Goal: Task Accomplishment & Management: Use online tool/utility

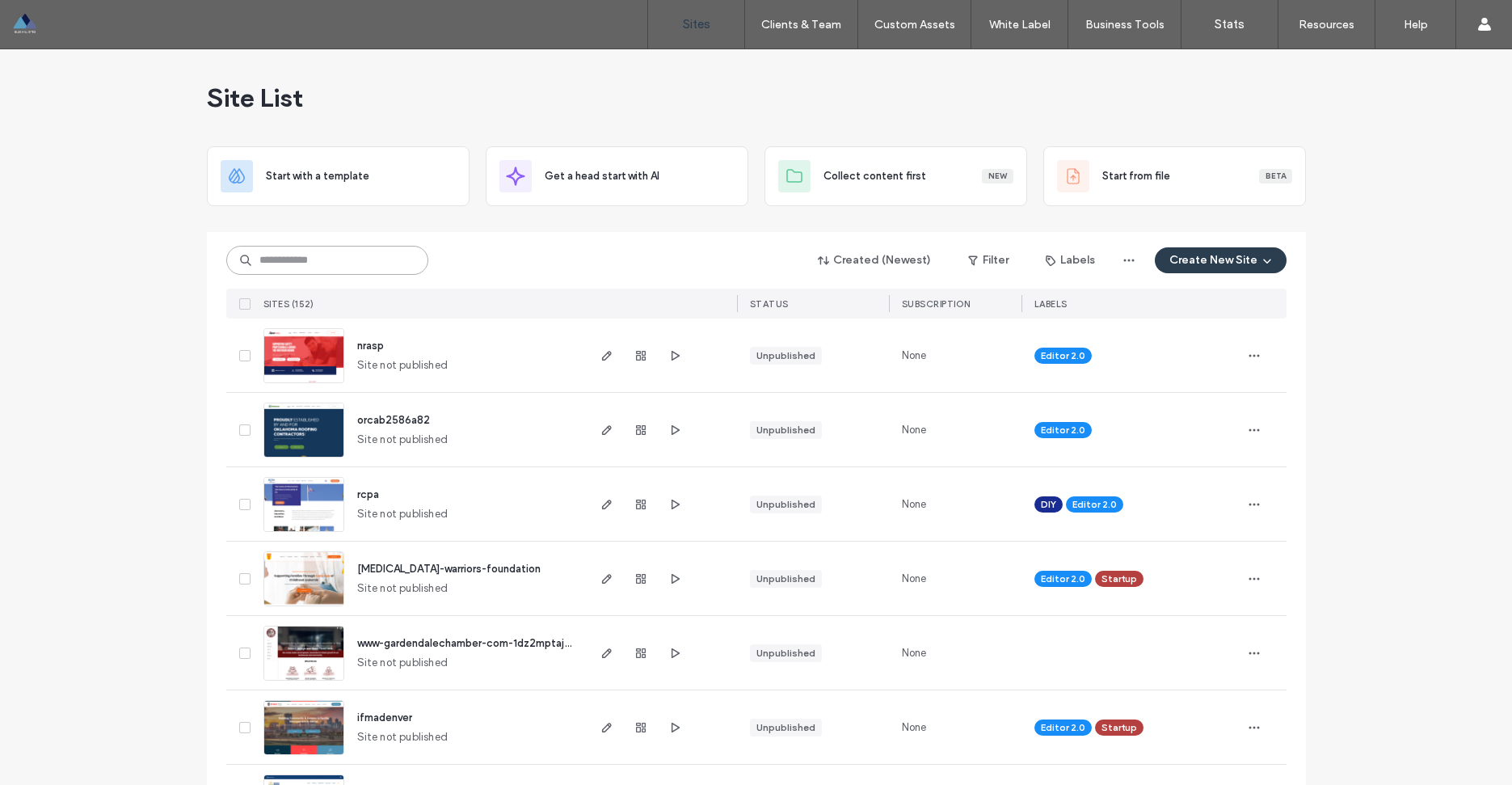
click at [301, 260] on input at bounding box center [328, 260] width 202 height 29
click at [341, 257] on input at bounding box center [328, 260] width 202 height 29
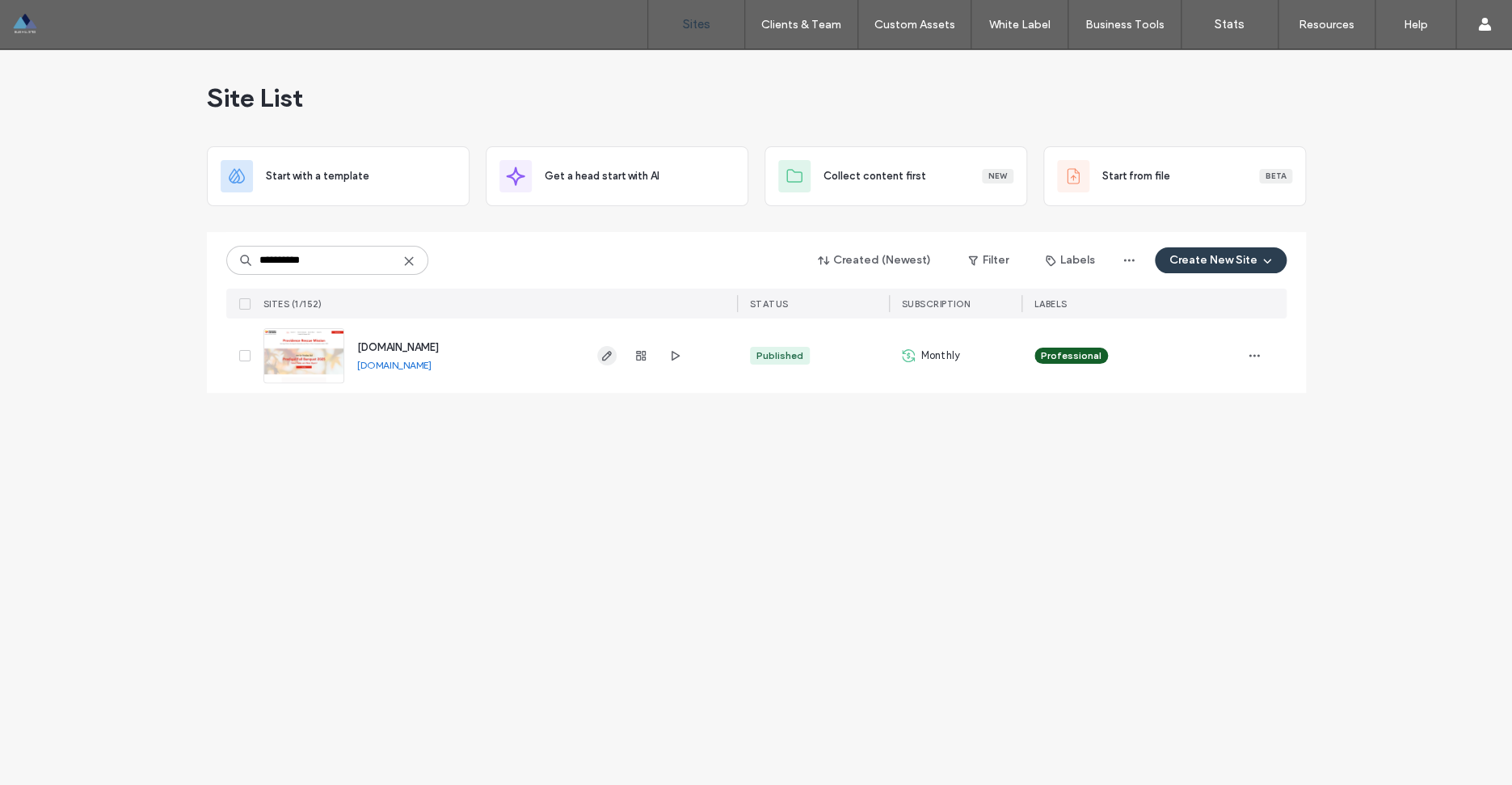
type input "**********"
click at [605, 350] on icon "button" at bounding box center [606, 355] width 13 height 13
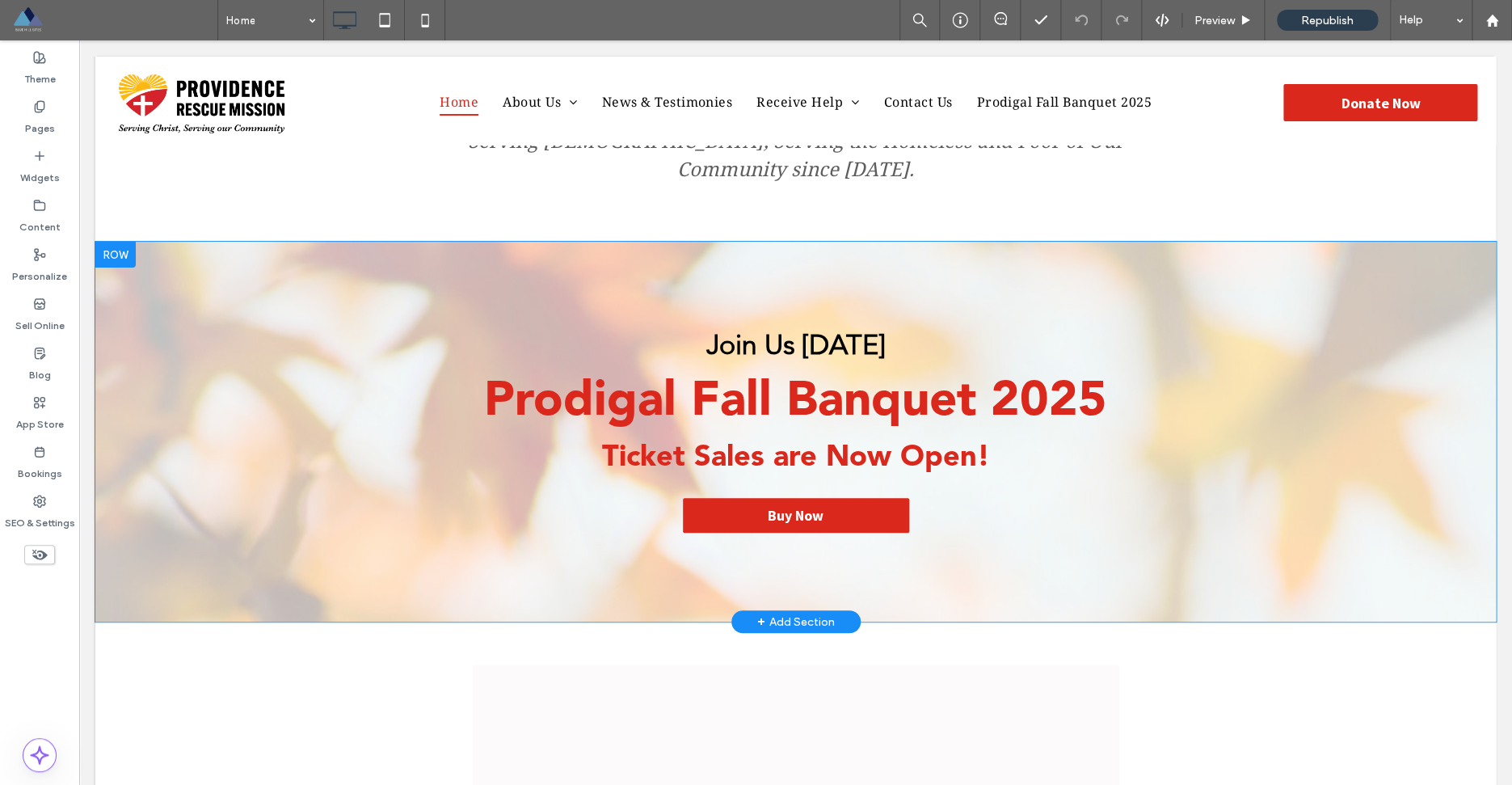
click at [113, 242] on div at bounding box center [115, 255] width 40 height 26
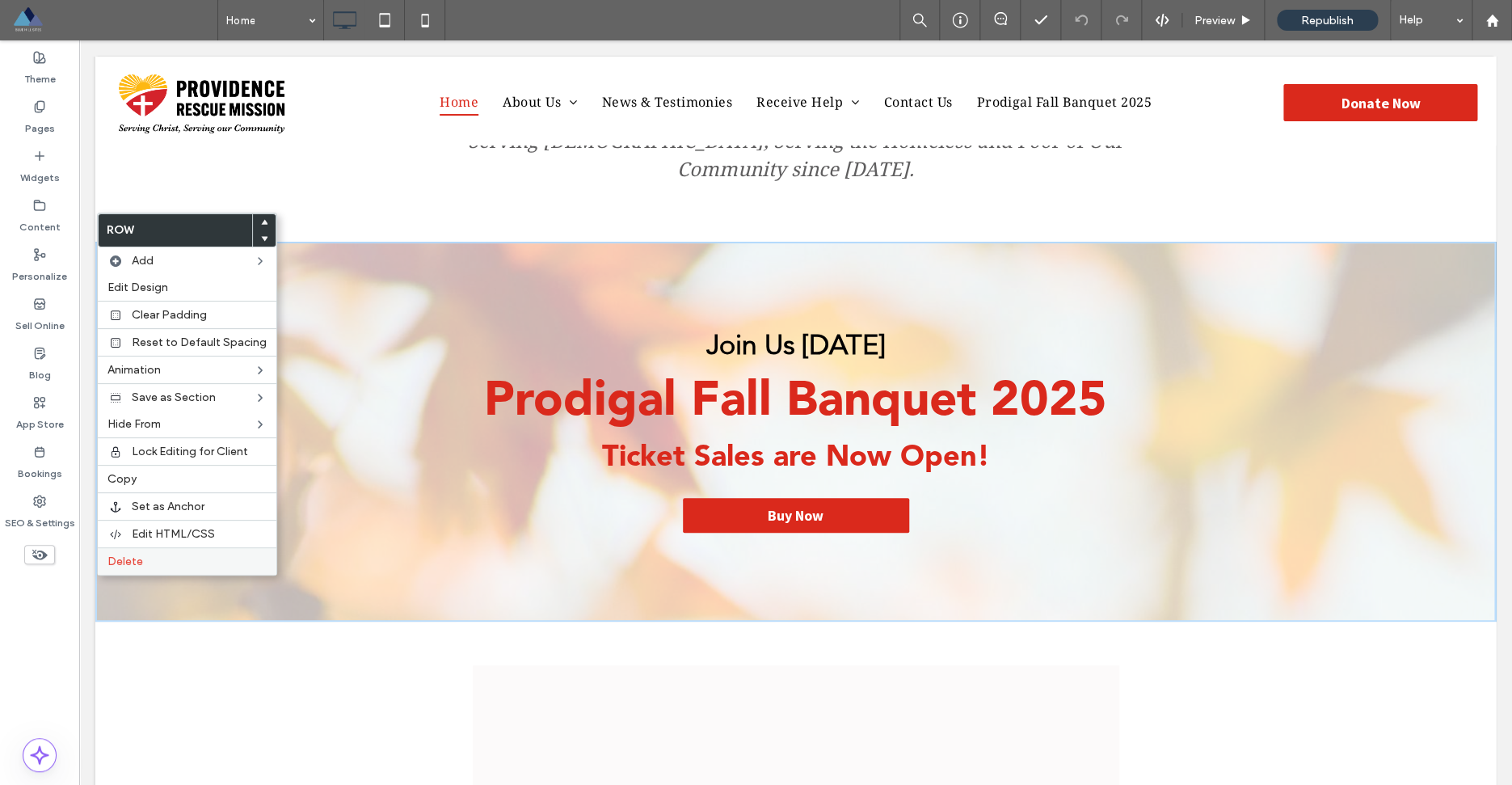
click at [144, 568] on label "Delete" at bounding box center [187, 561] width 159 height 14
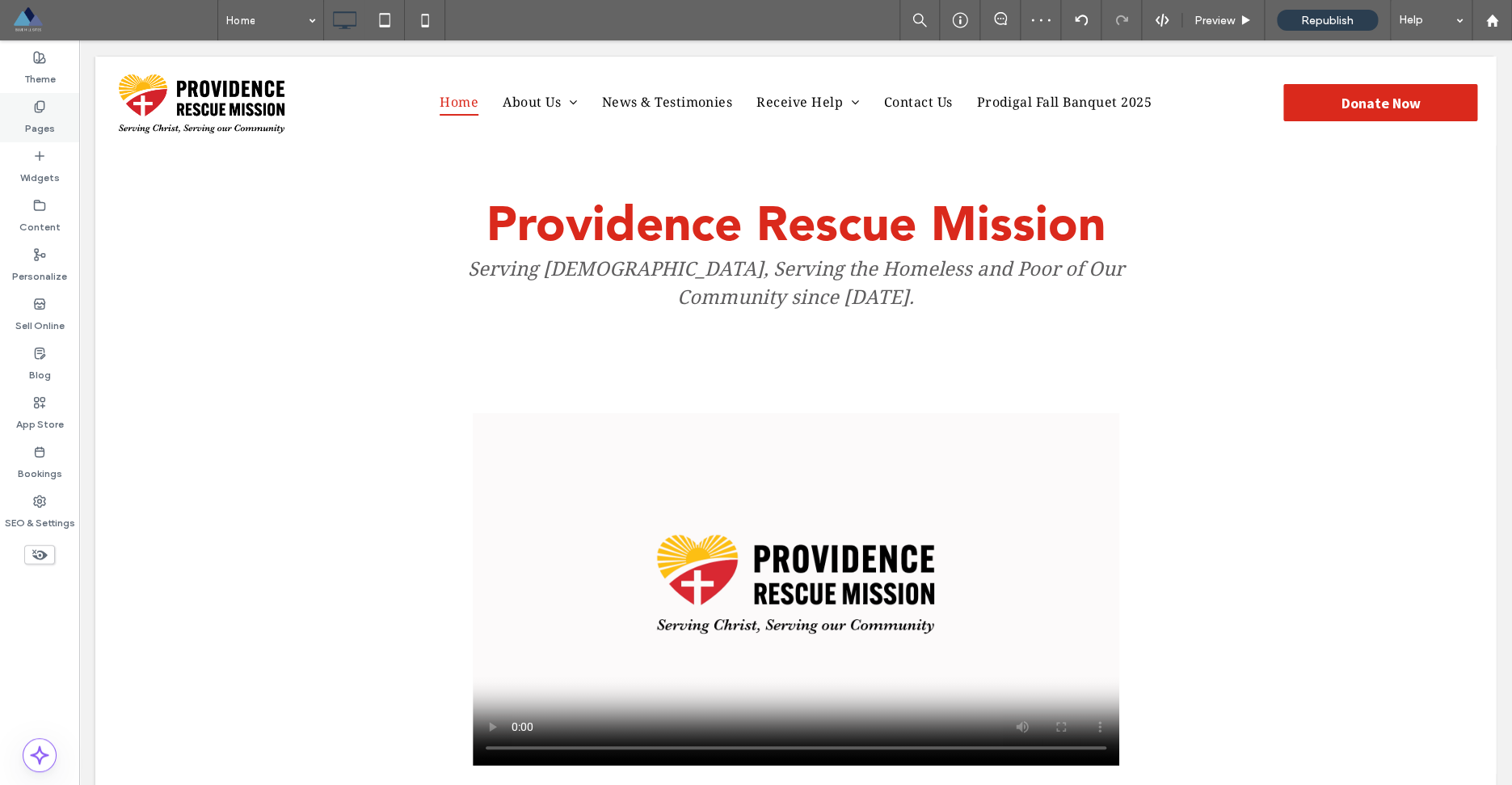
click at [51, 134] on label "Pages" at bounding box center [39, 124] width 30 height 22
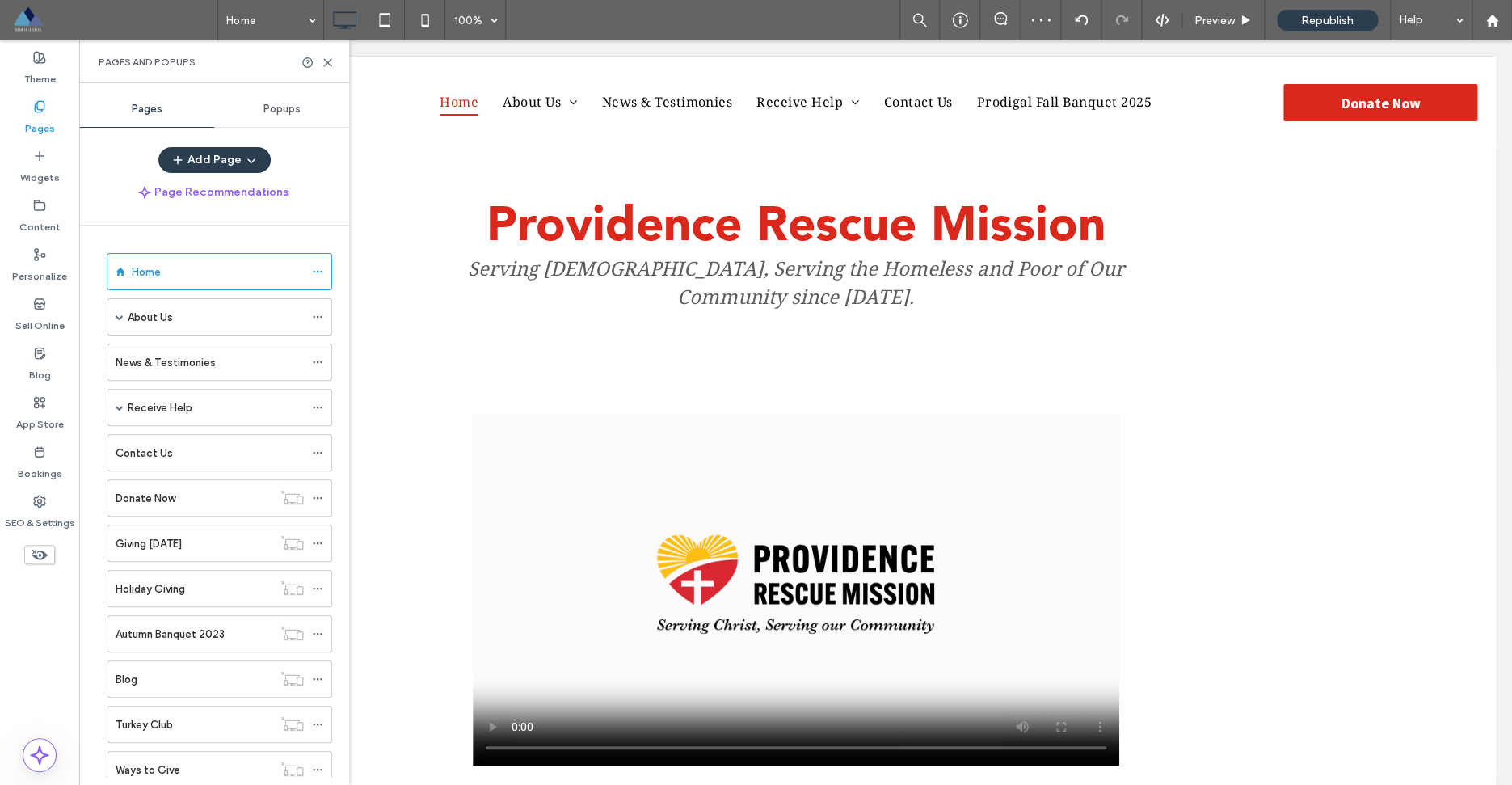
scroll to position [97, 0]
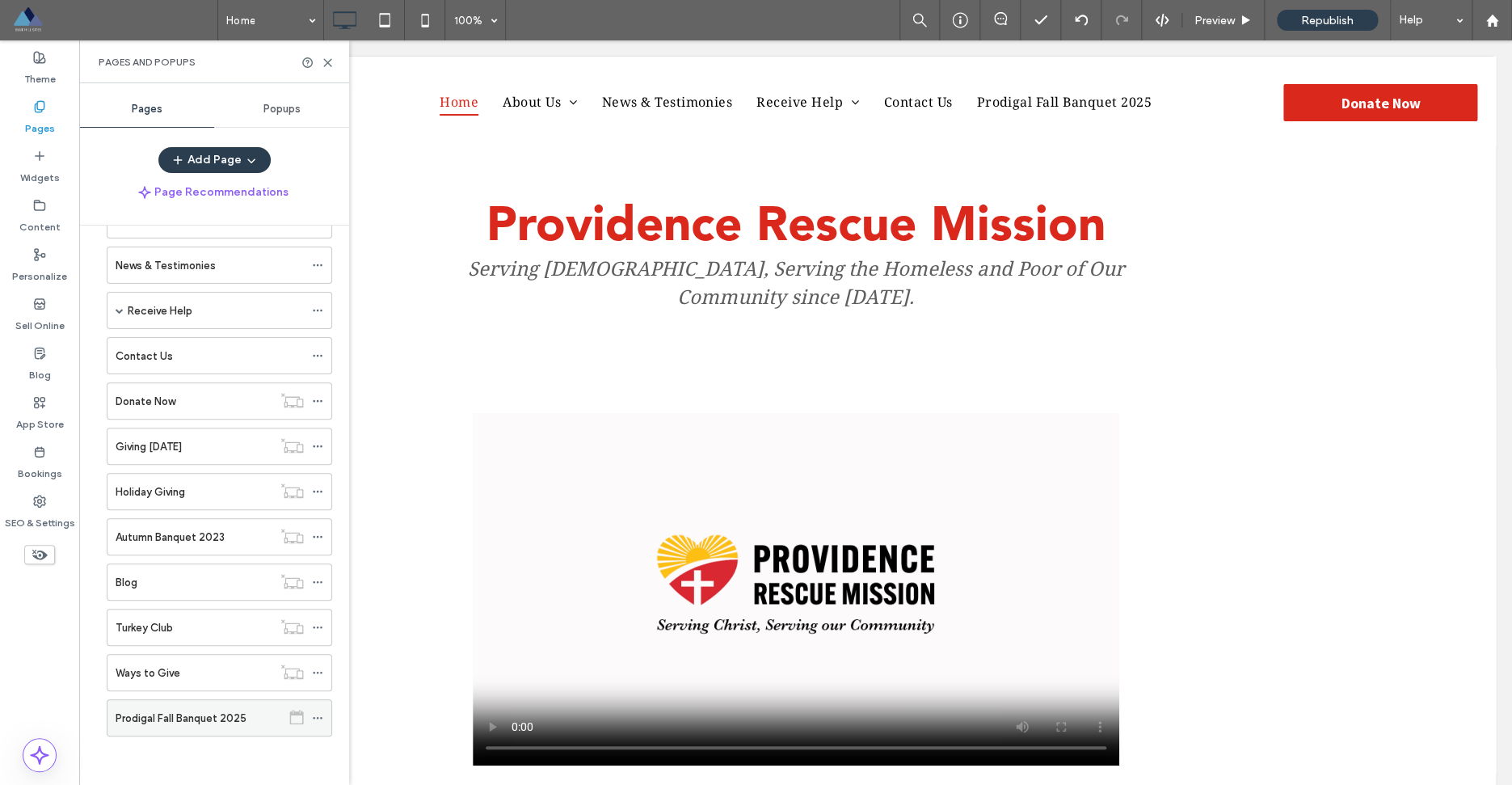
click at [323, 716] on icon at bounding box center [317, 717] width 11 height 11
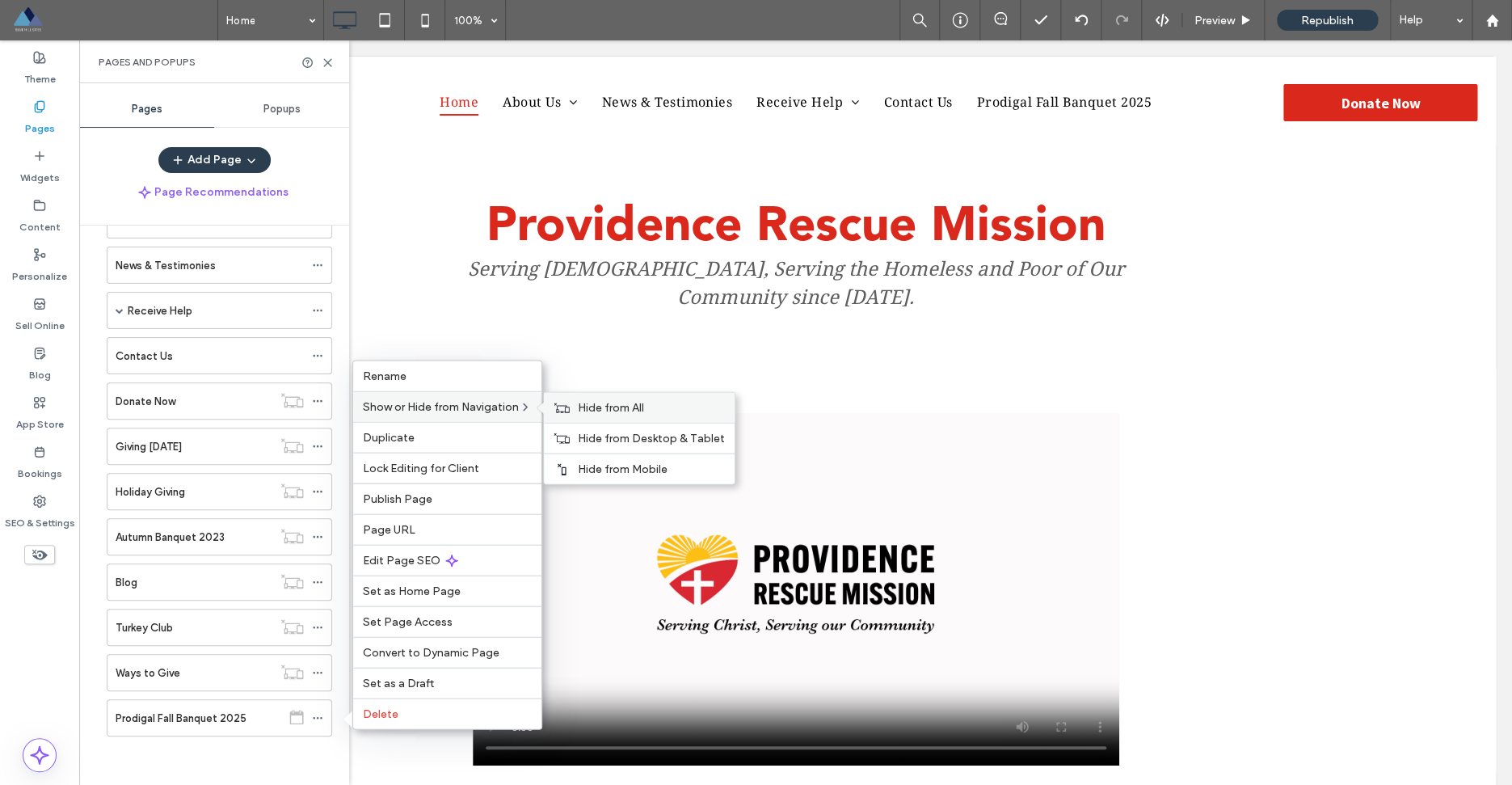
click at [597, 401] on span "Hide from All" at bounding box center [611, 408] width 66 height 14
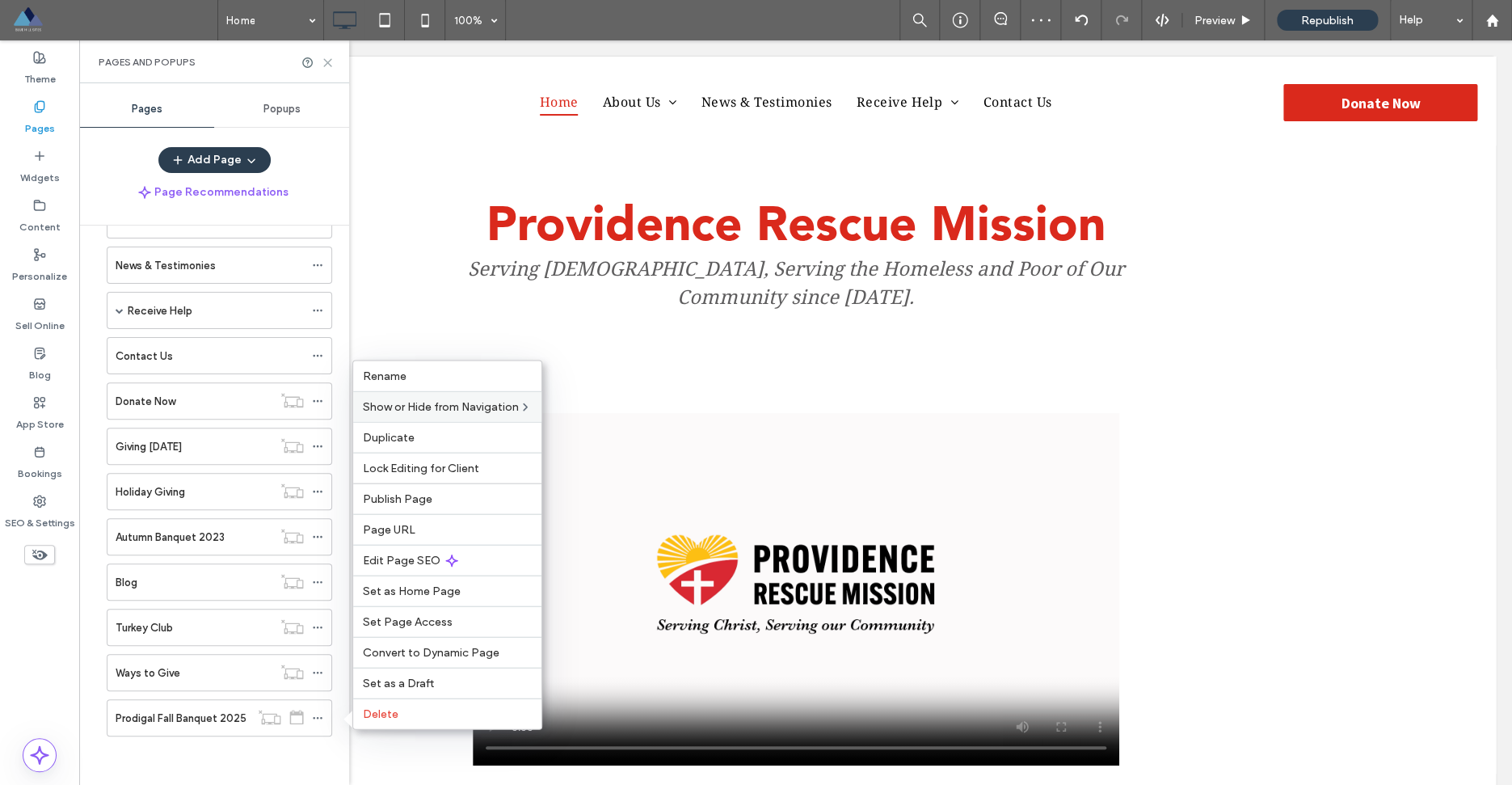
click at [325, 63] on icon at bounding box center [328, 62] width 12 height 12
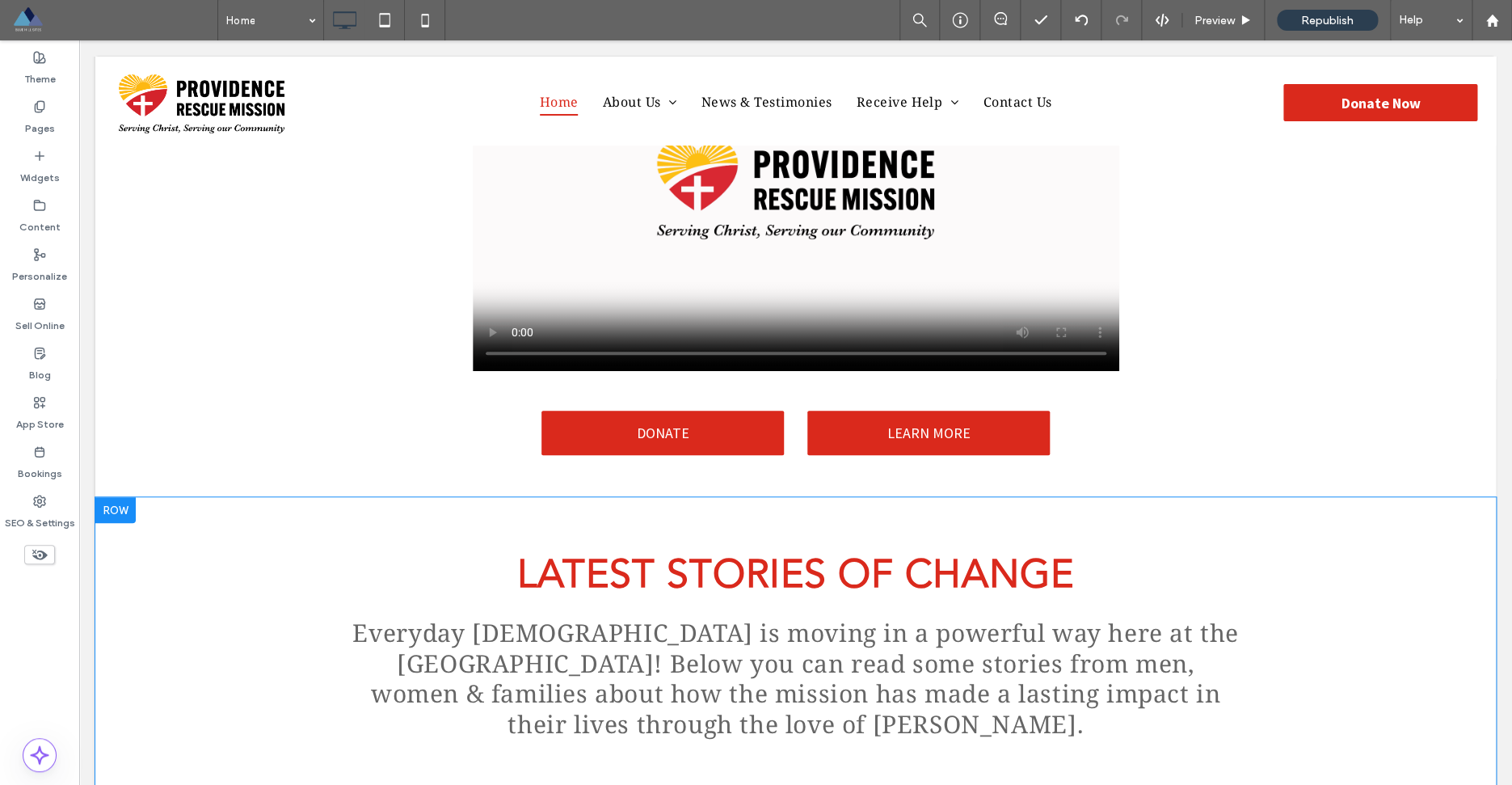
scroll to position [0, 0]
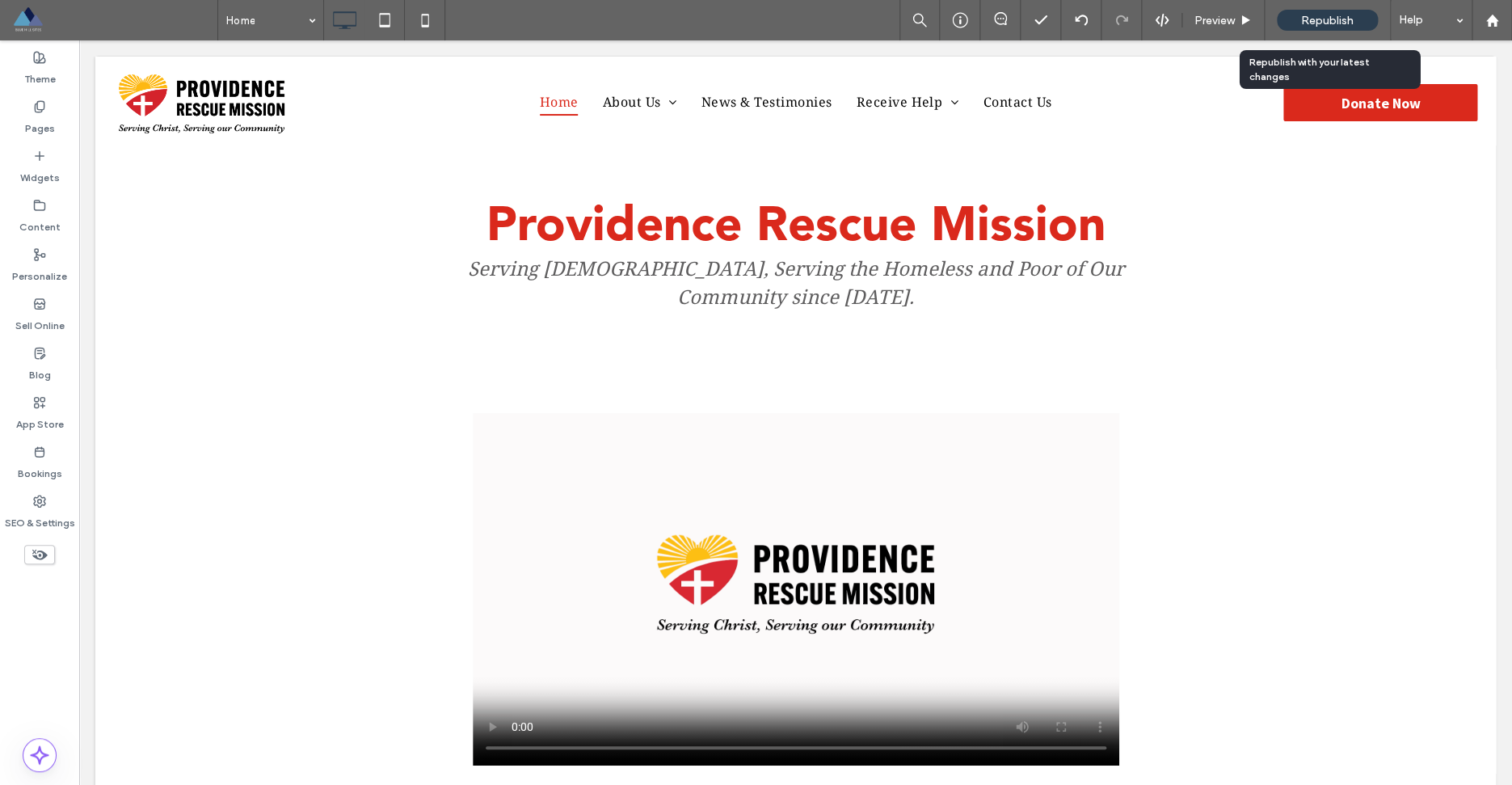
click at [1326, 22] on span "Republish" at bounding box center [1326, 21] width 52 height 14
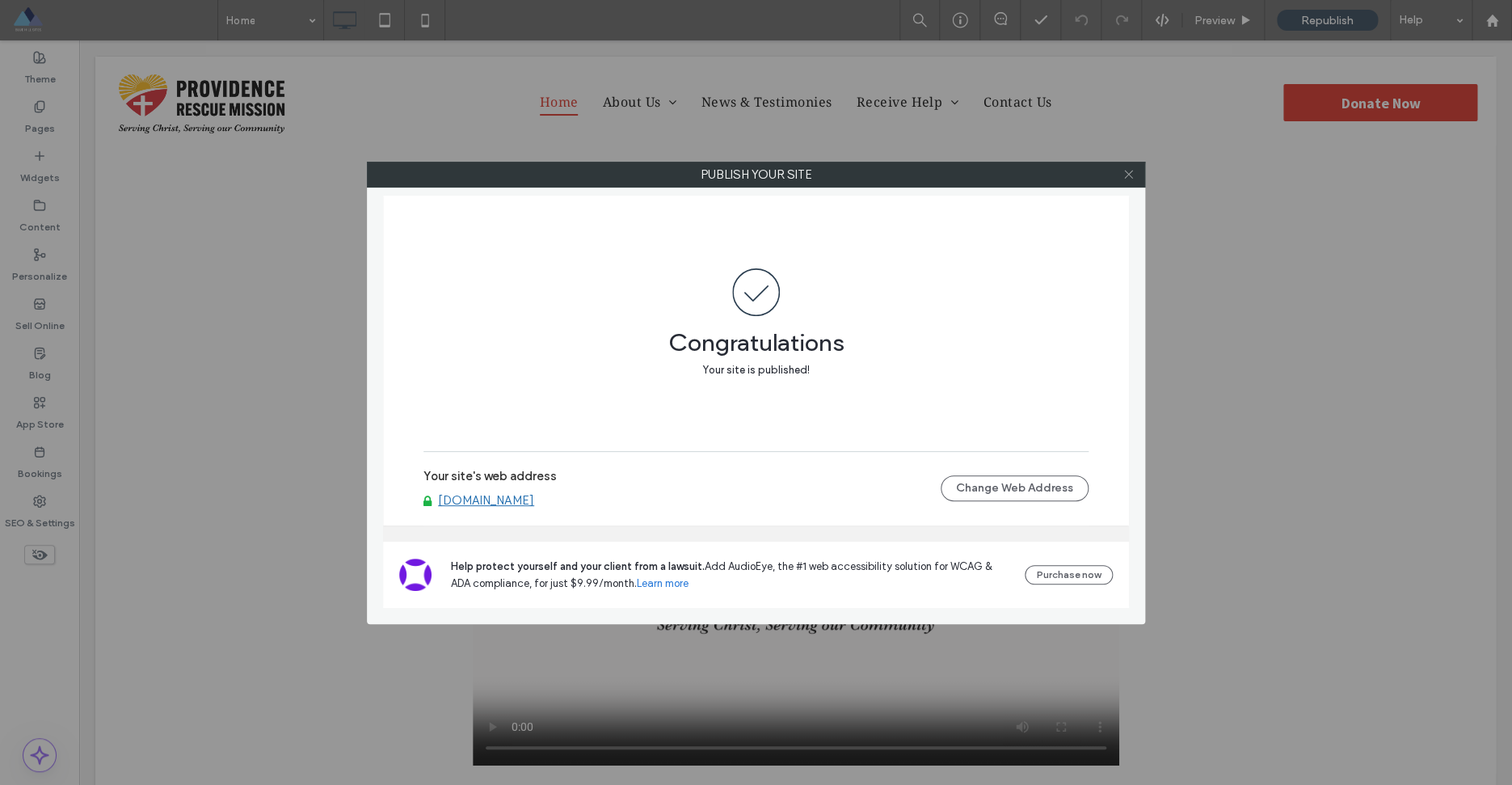
click at [1130, 175] on icon at bounding box center [1129, 174] width 12 height 12
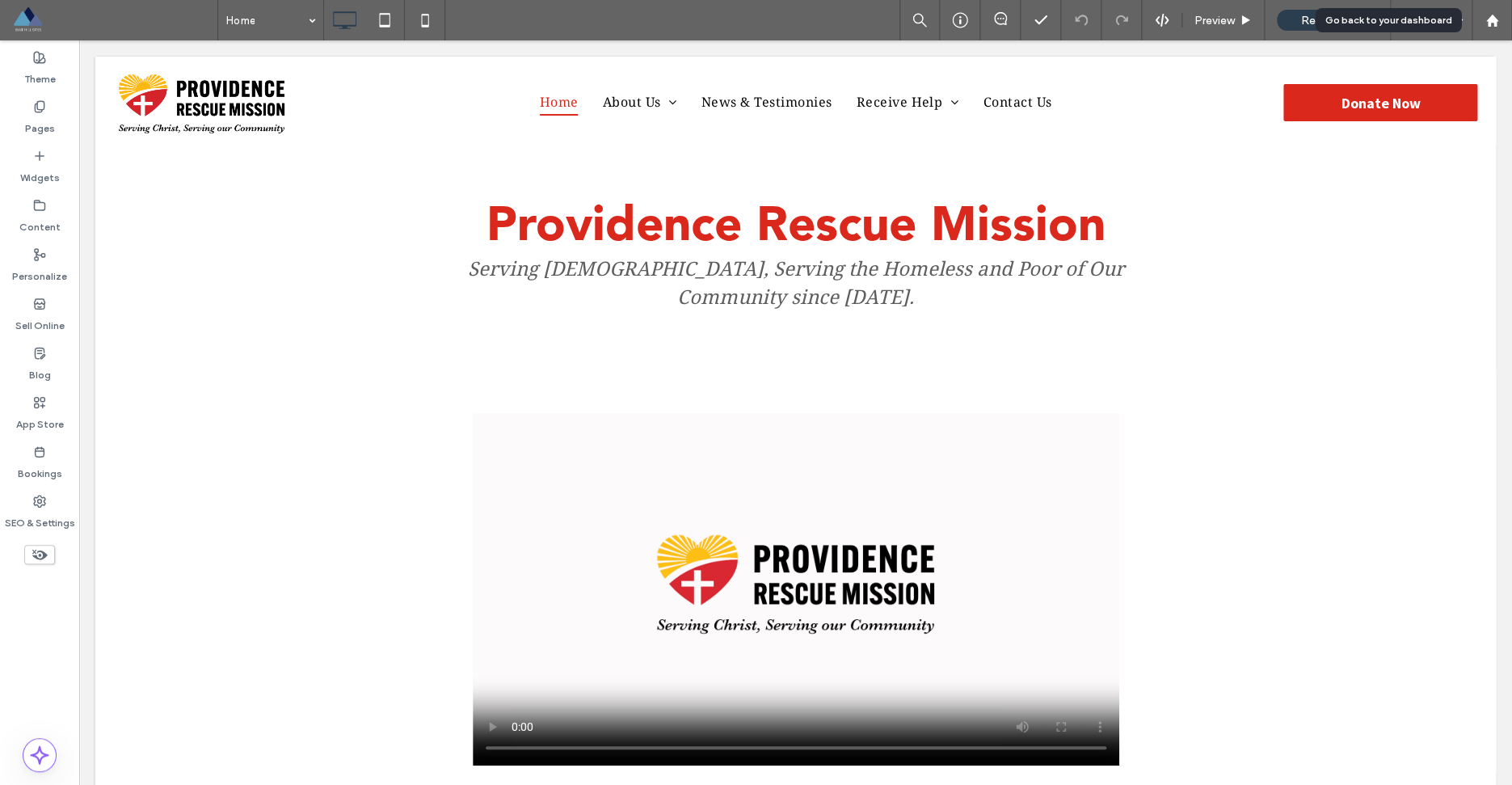
click at [1497, 15] on icon at bounding box center [1492, 21] width 14 height 14
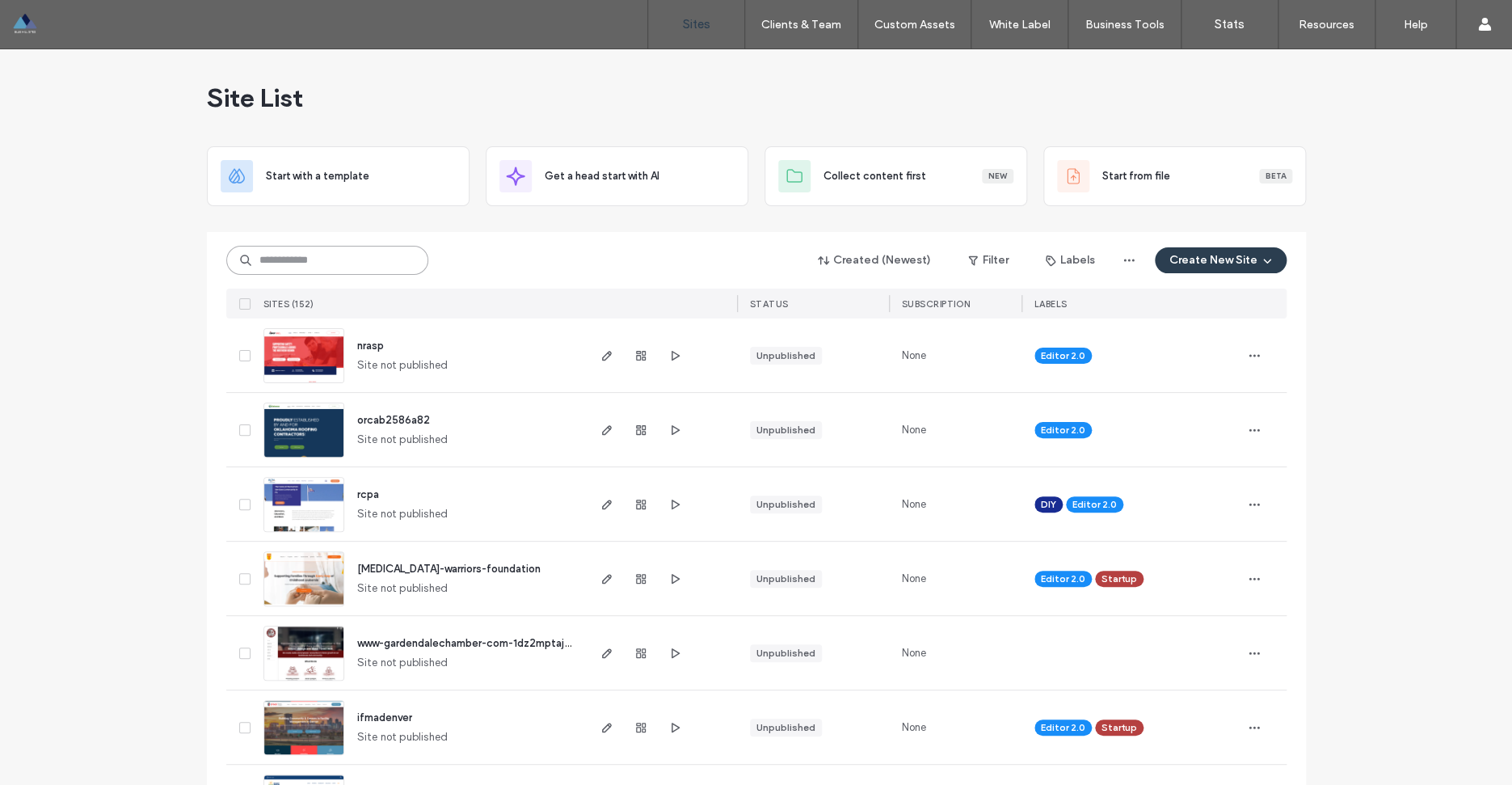
click at [301, 263] on input at bounding box center [328, 260] width 202 height 29
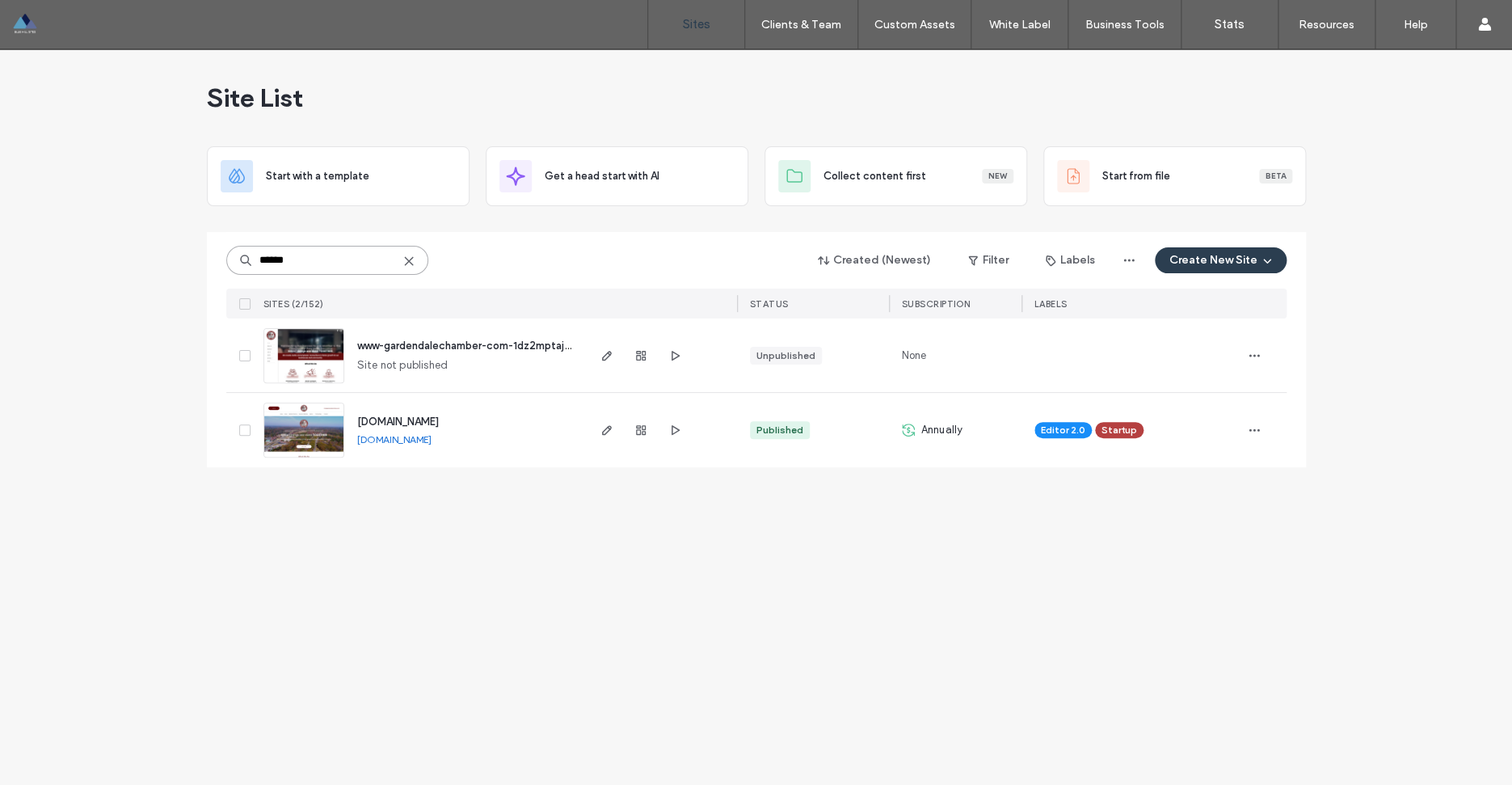
type input "******"
click at [439, 420] on span "www.gardendalechamber.com" at bounding box center [398, 422] width 81 height 12
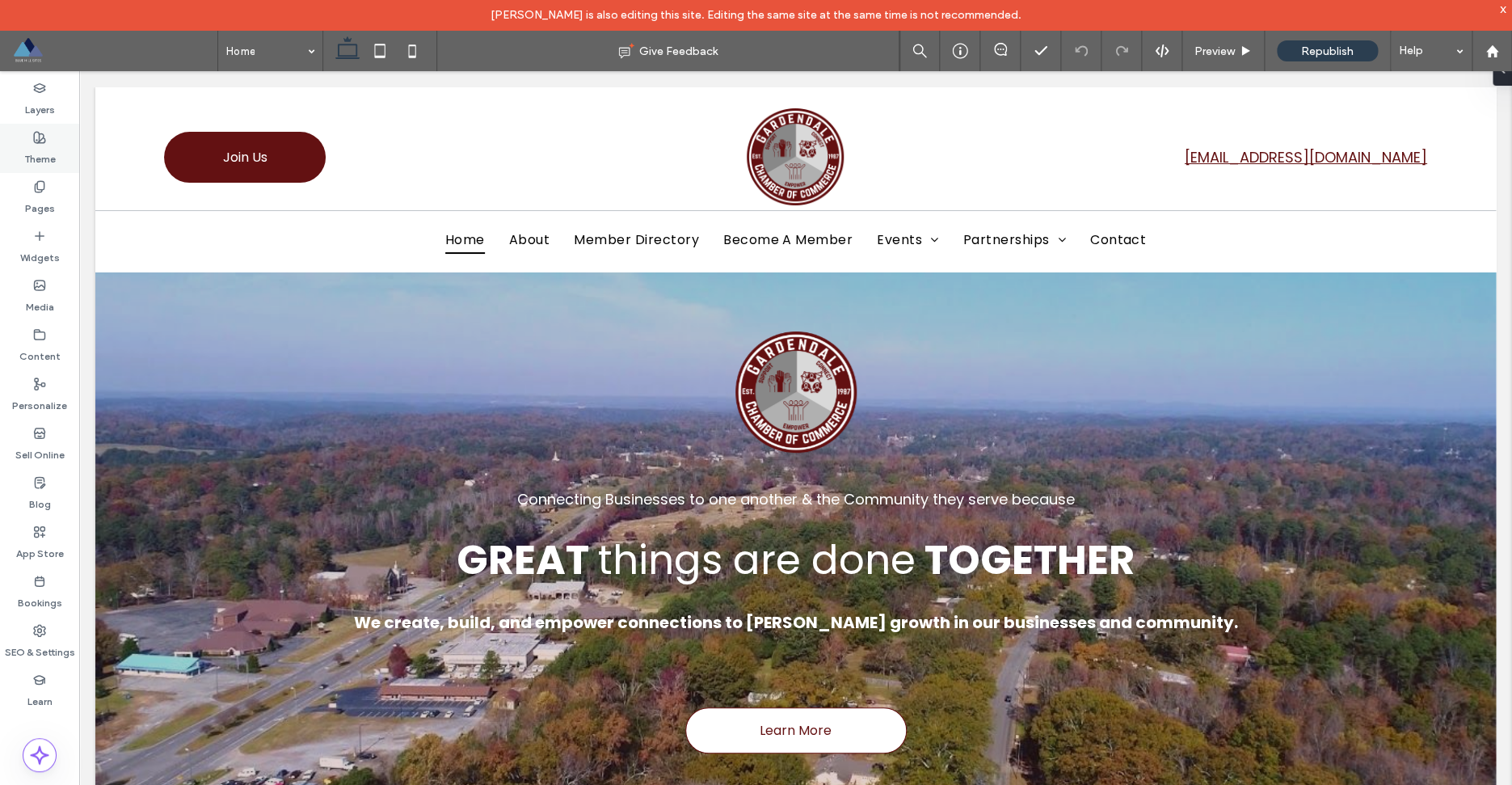
click at [42, 154] on label "Theme" at bounding box center [39, 155] width 32 height 22
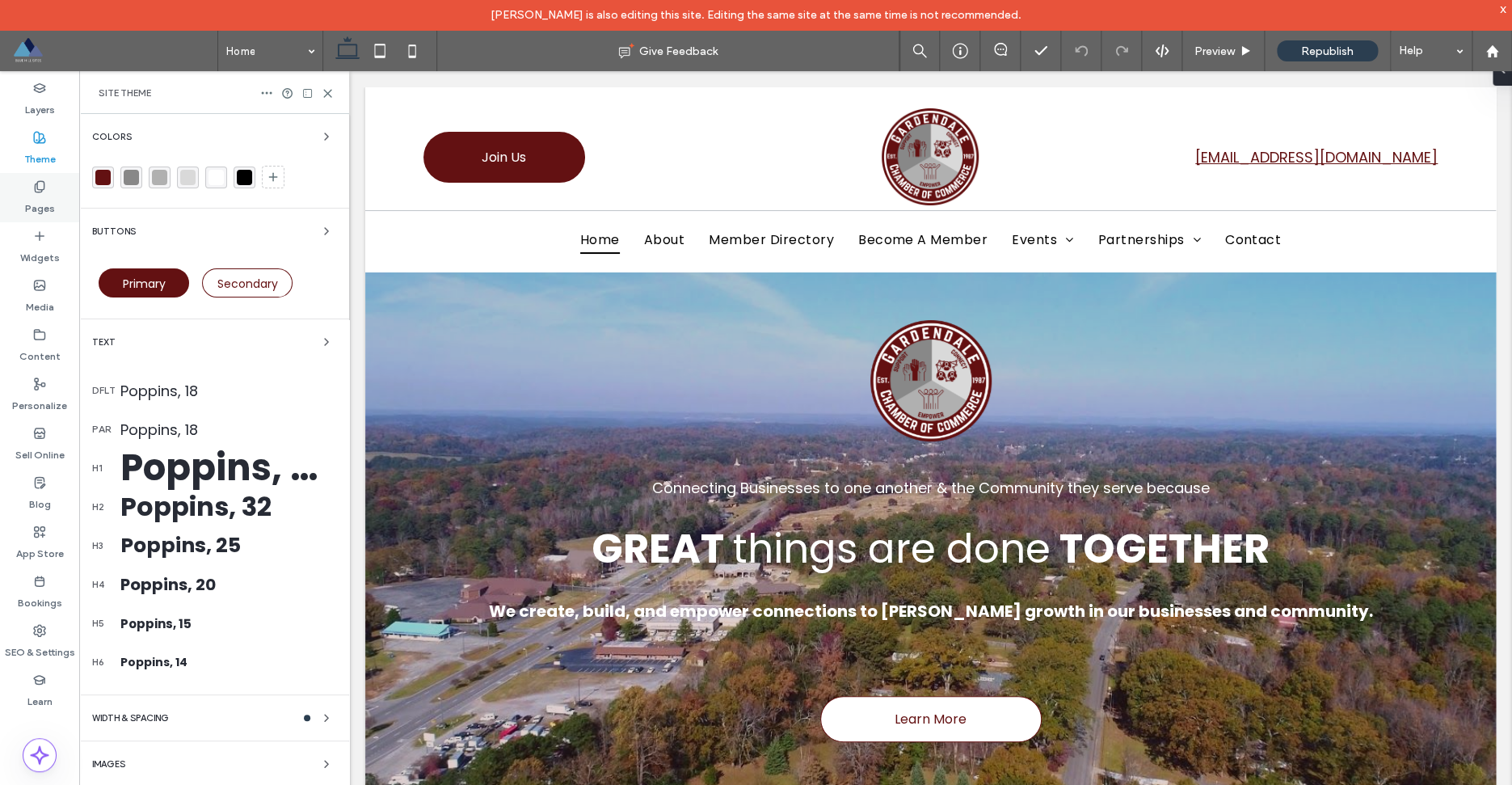
click at [32, 188] on div "Pages" at bounding box center [39, 198] width 80 height 50
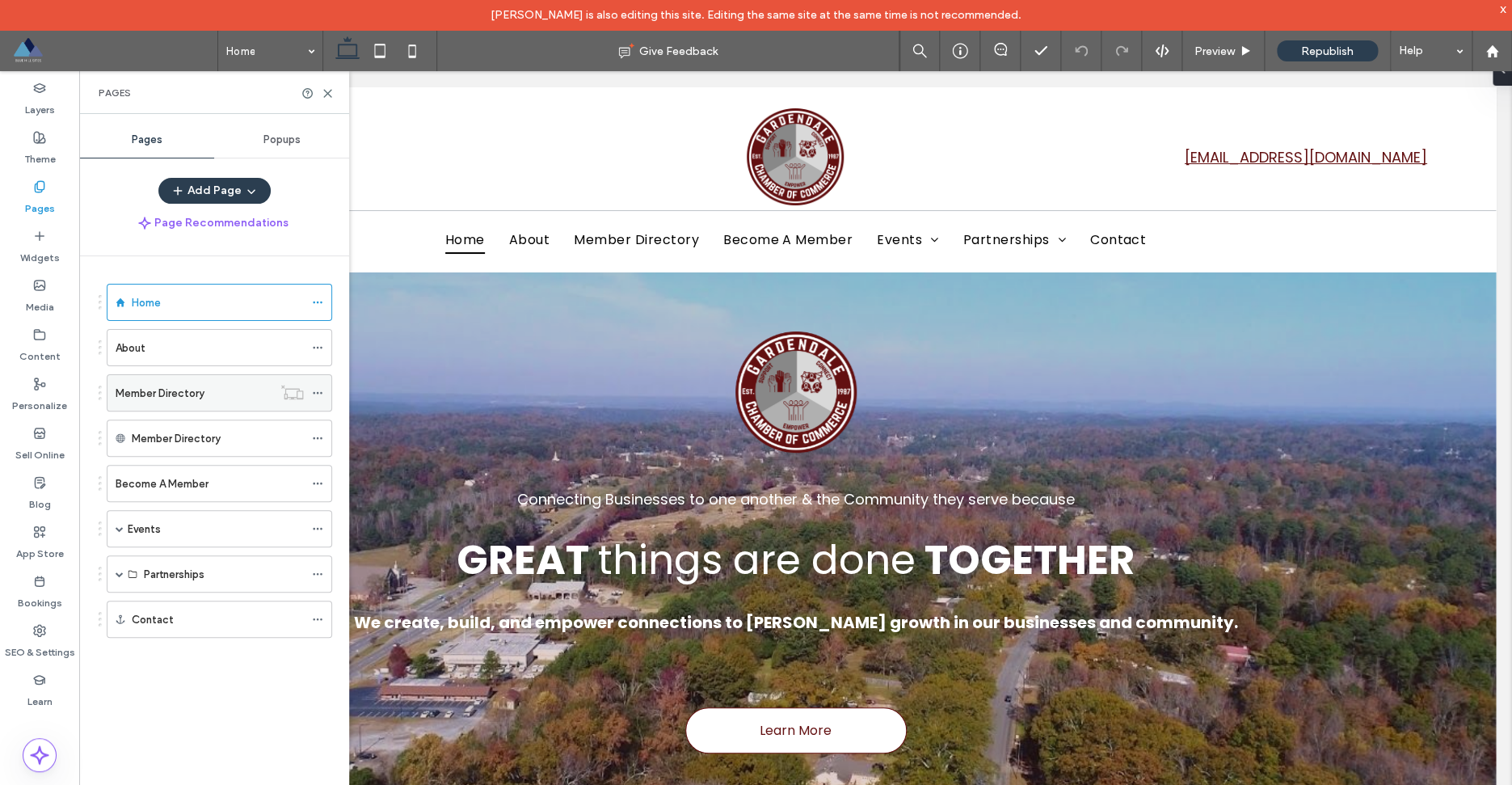
click at [221, 401] on div "Member Directory" at bounding box center [193, 393] width 157 height 17
click at [327, 92] on icon at bounding box center [328, 93] width 12 height 12
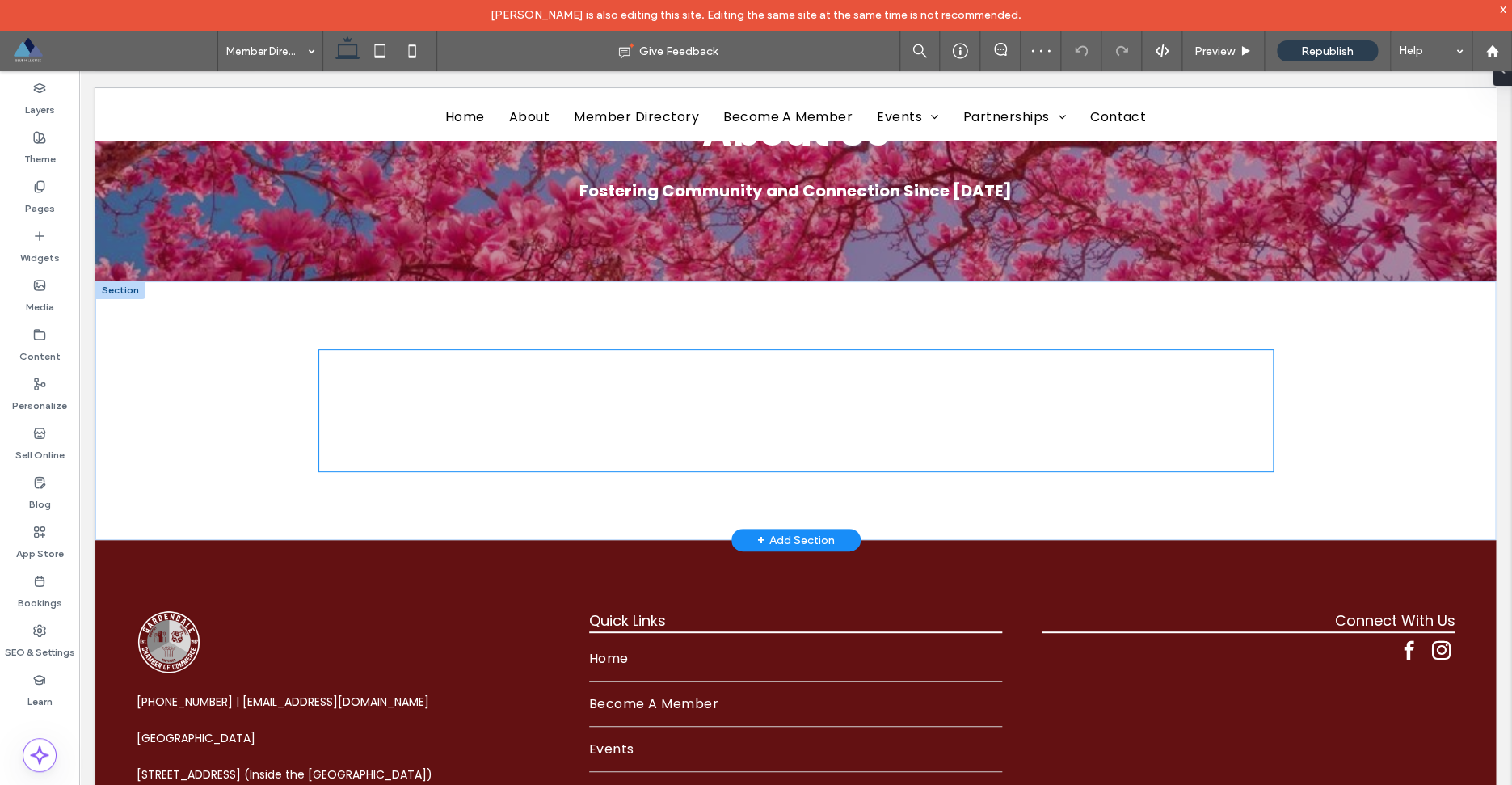
scroll to position [6, 0]
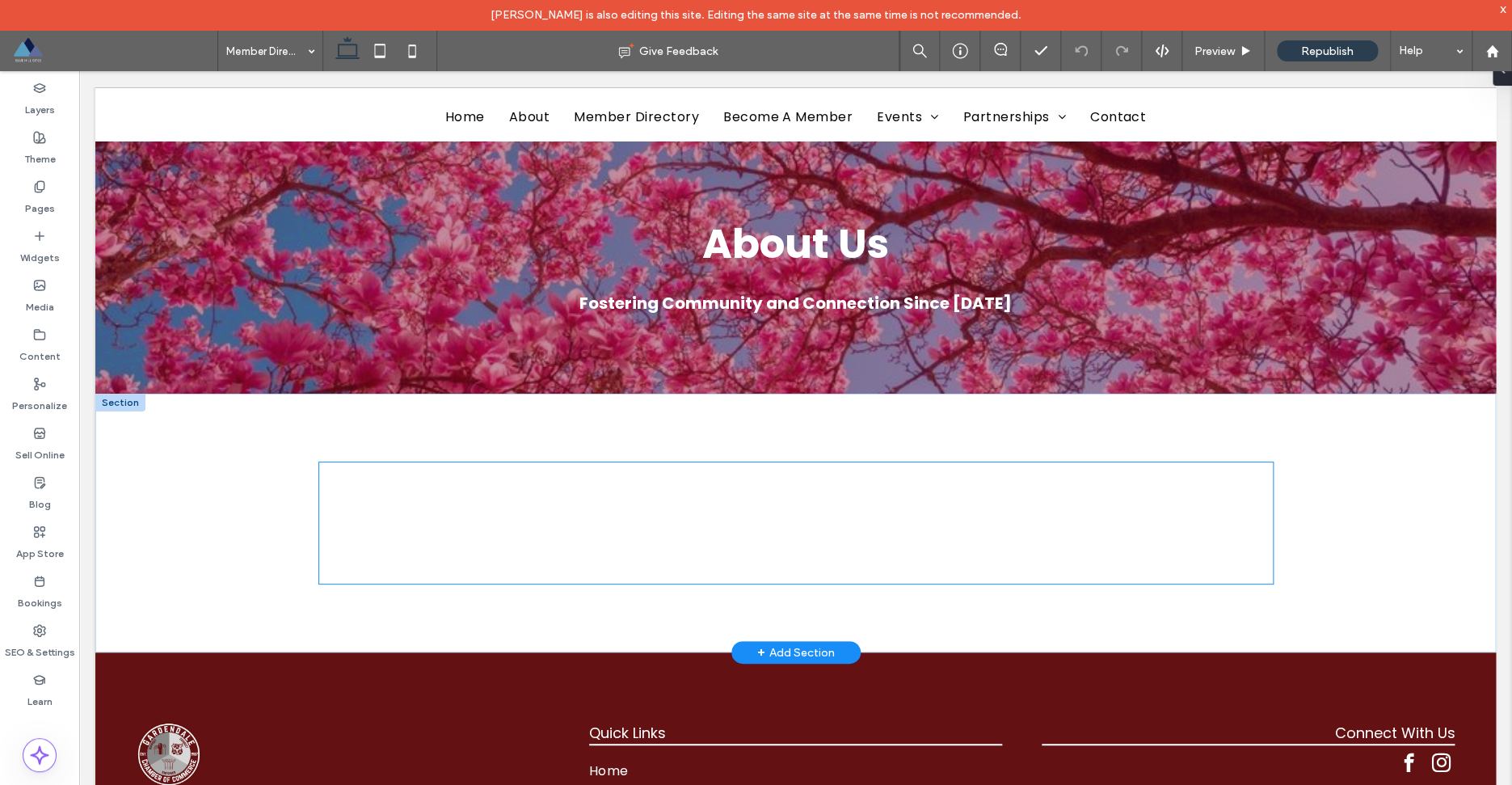
click at [564, 478] on div at bounding box center [795, 523] width 954 height 121
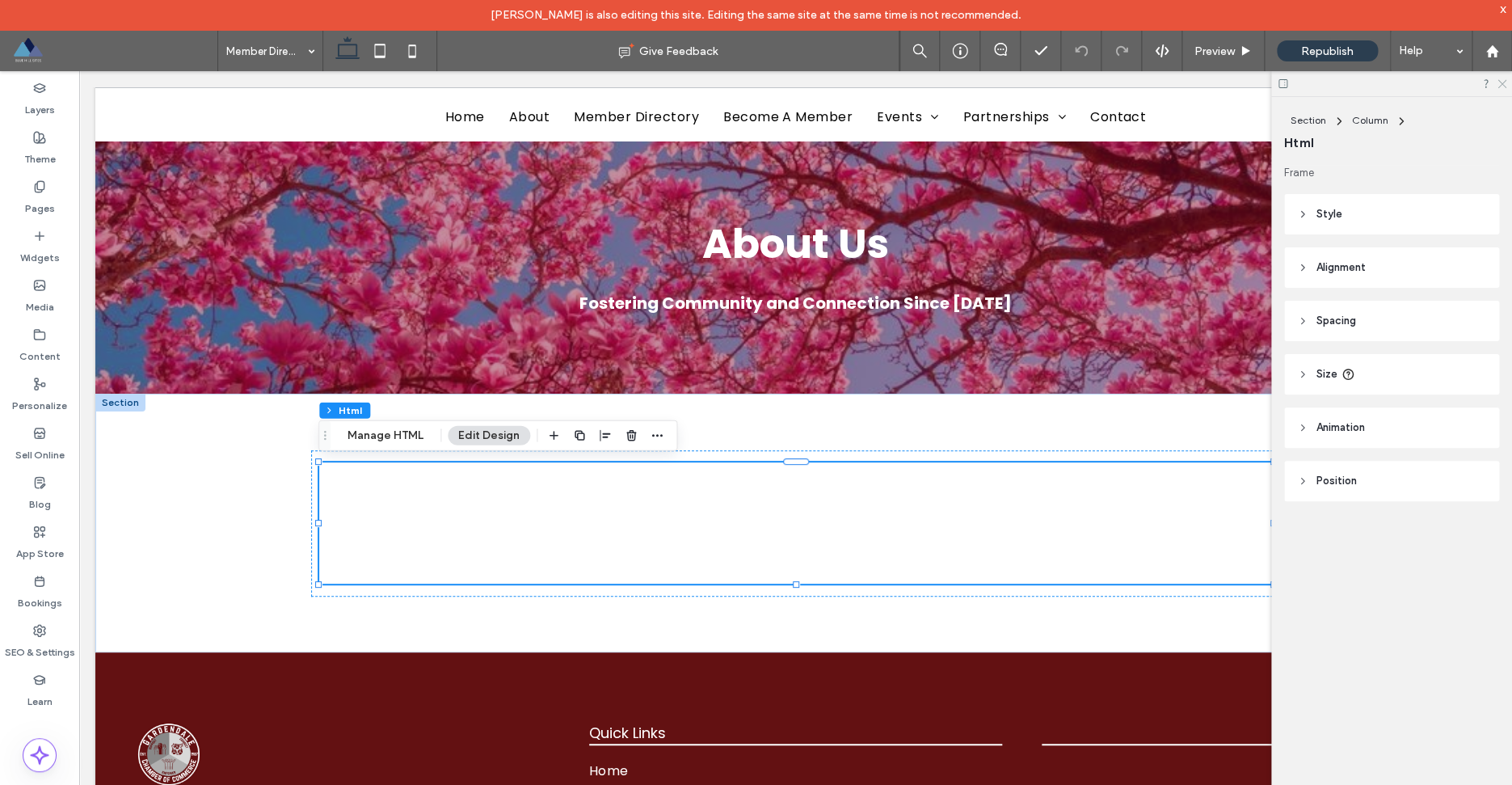
click at [1503, 85] on icon at bounding box center [1501, 83] width 10 height 10
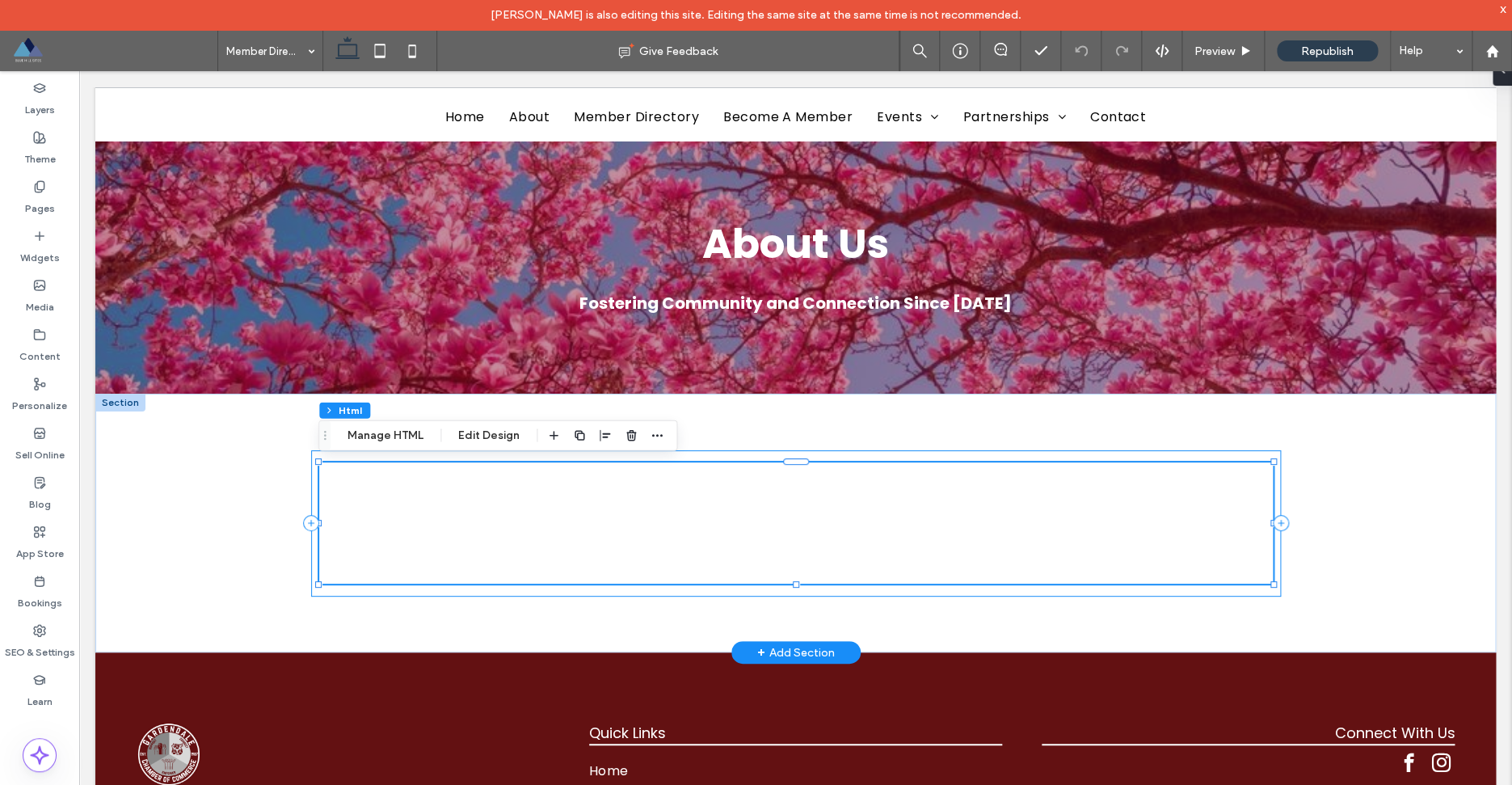
click at [698, 458] on div at bounding box center [796, 522] width 970 height 146
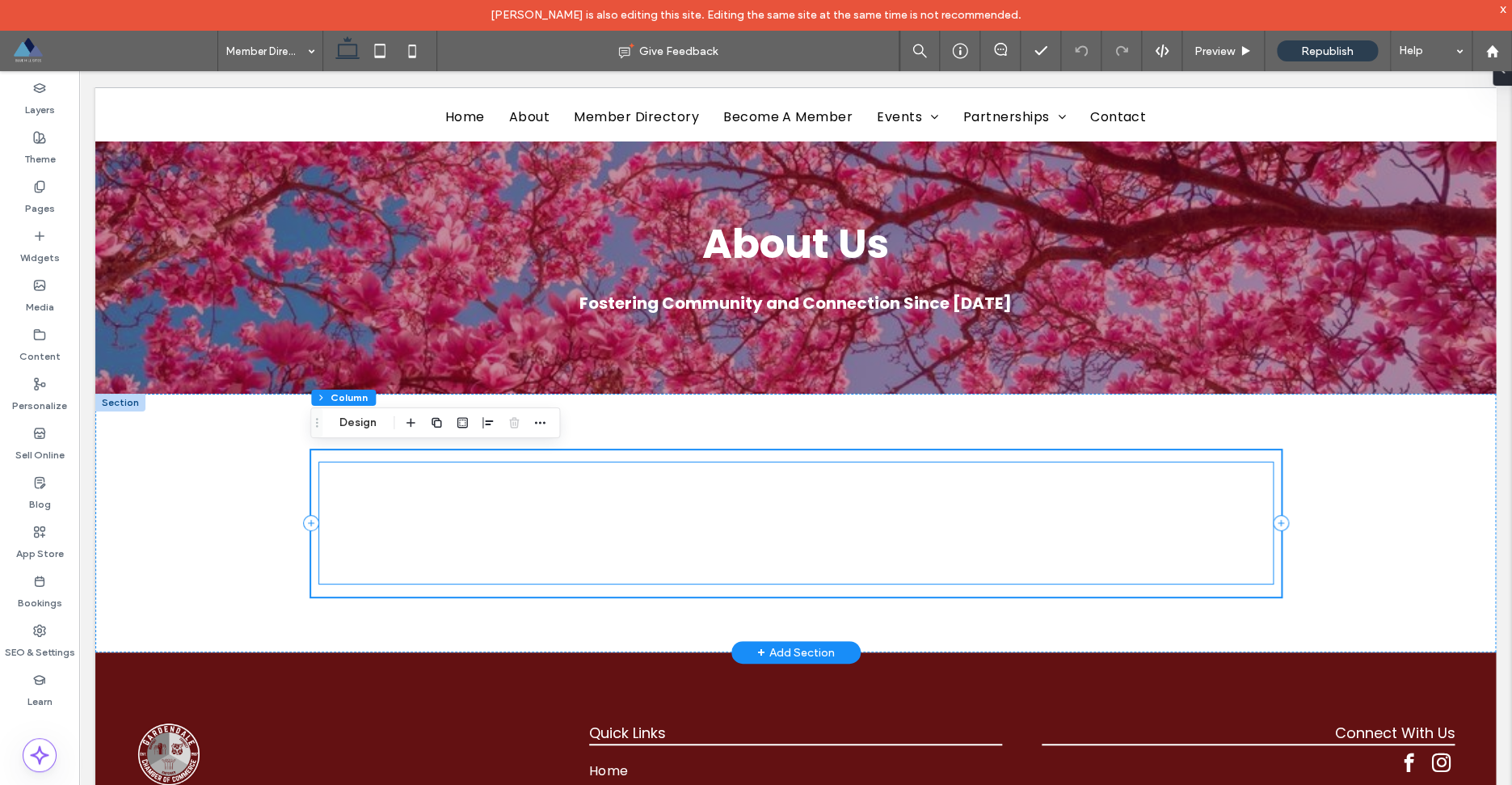
click at [418, 474] on div at bounding box center [795, 523] width 954 height 121
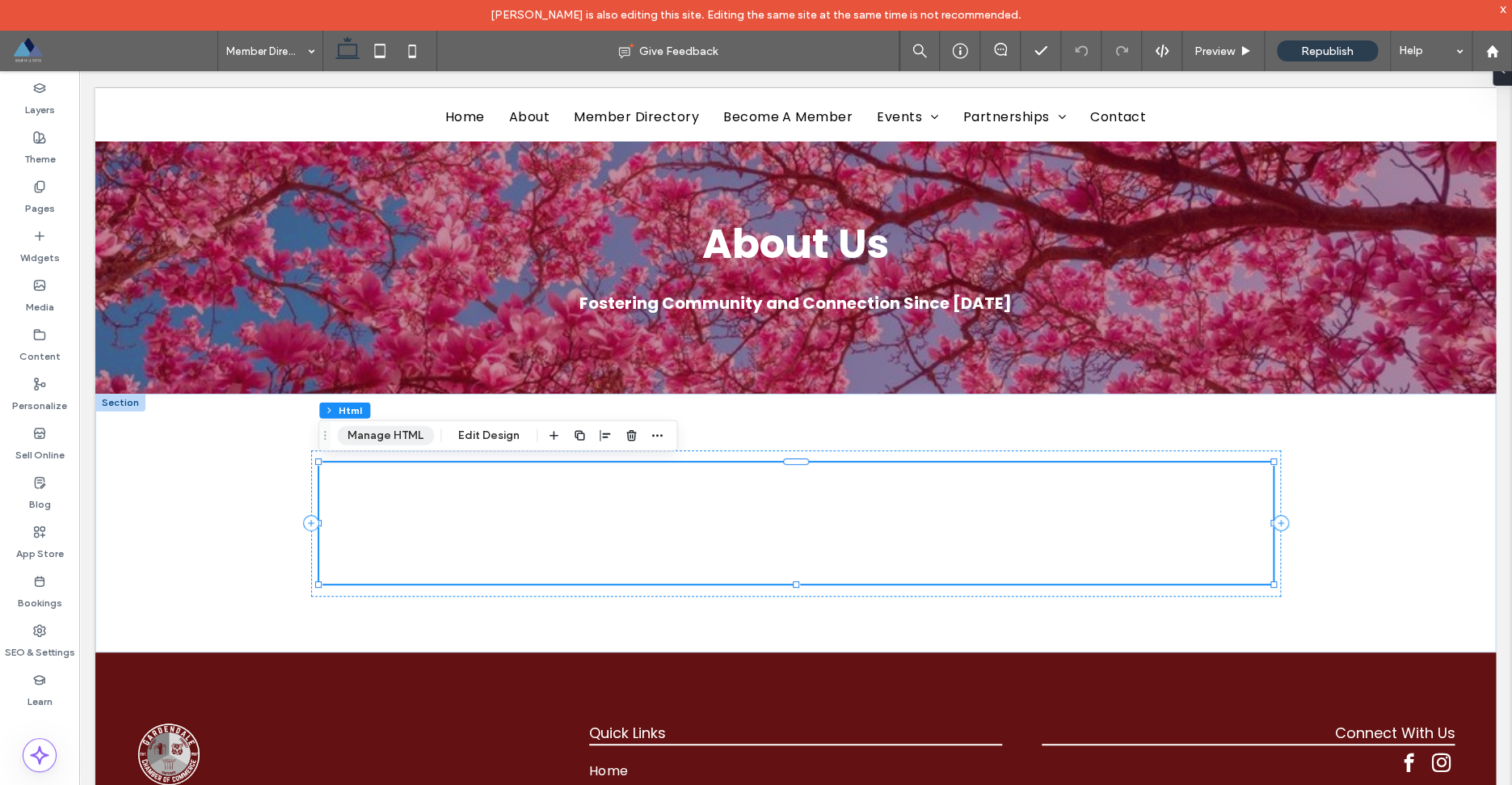
click at [385, 434] on button "Manage HTML" at bounding box center [385, 435] width 97 height 20
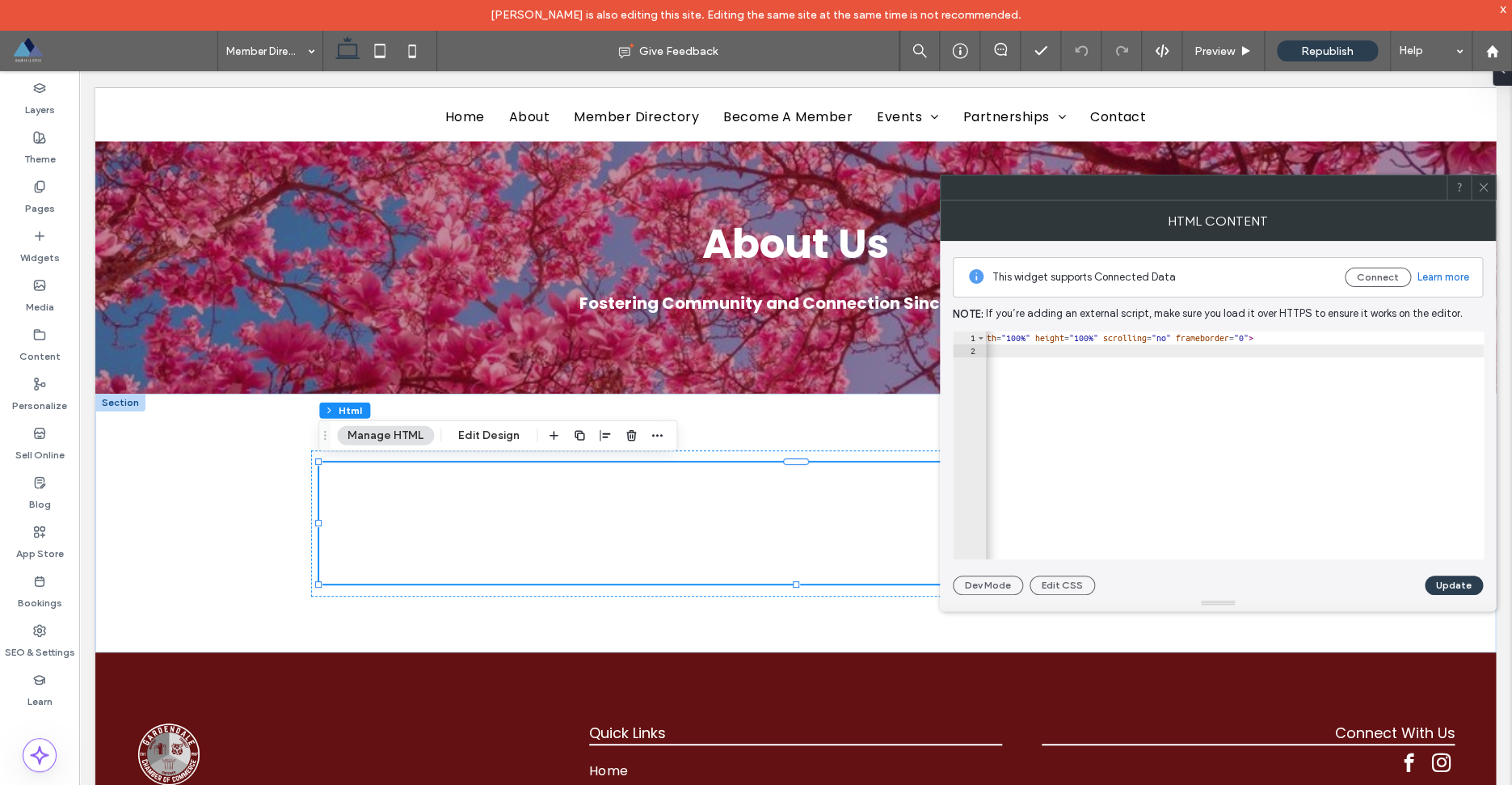
scroll to position [0, 331]
drag, startPoint x: 1287, startPoint y: 337, endPoint x: 1271, endPoint y: 339, distance: 16.1
click at [1270, 339] on div "< iframe src = "[URL][DOMAIN_NAME]" style = "width:100%;height:100%;" width = "…" at bounding box center [1070, 457] width 832 height 254
drag, startPoint x: 1164, startPoint y: 337, endPoint x: 1141, endPoint y: 338, distance: 23.0
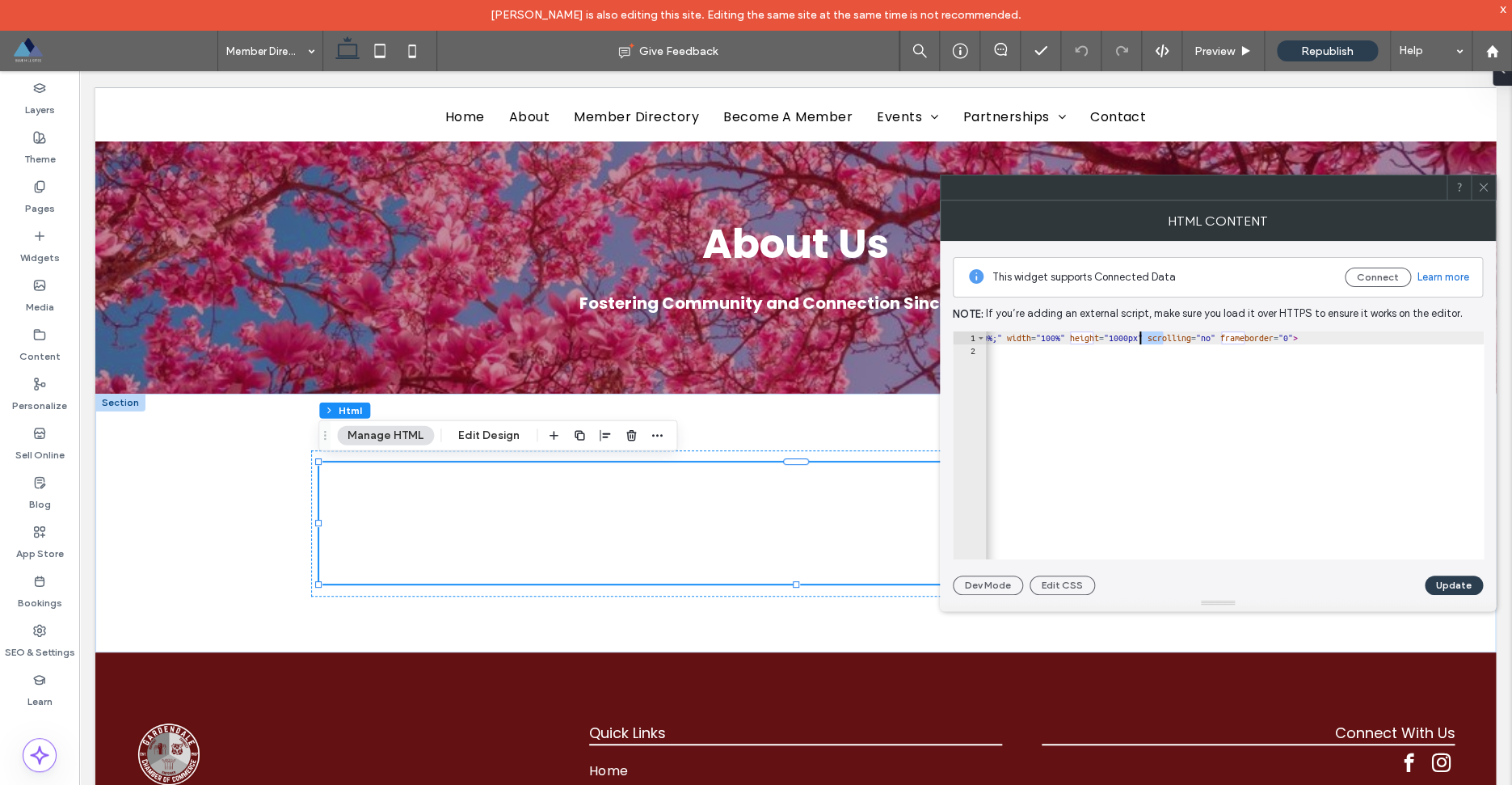
click at [1141, 338] on div "< iframe src = "[URL][DOMAIN_NAME]" style = "width:100%;height:100%;" width = "…" at bounding box center [1111, 457] width 845 height 254
type textarea "**********"
click at [1468, 585] on button "Update" at bounding box center [1454, 585] width 58 height 20
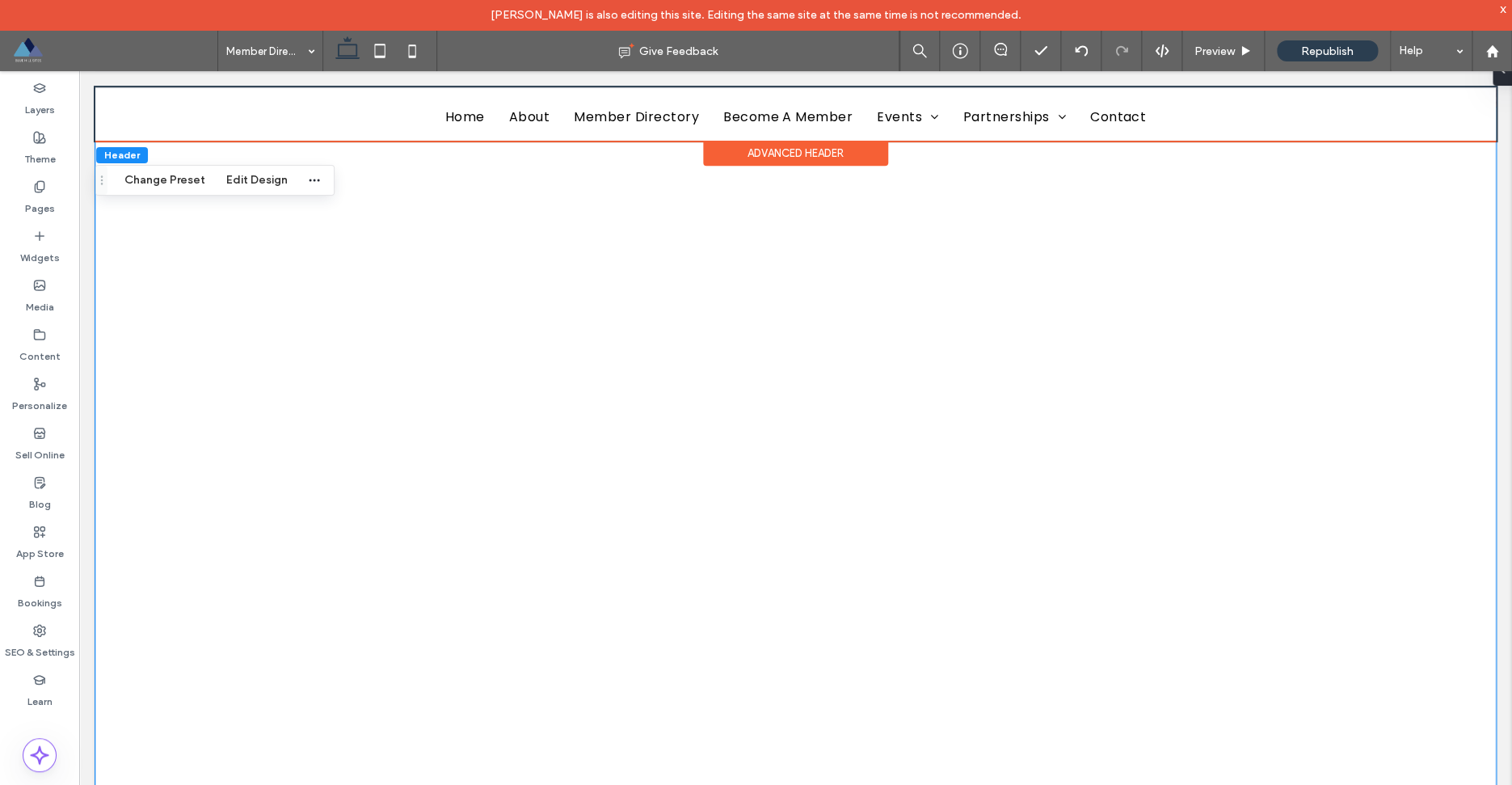
scroll to position [286, 0]
